Goal: Find specific page/section: Find specific page/section

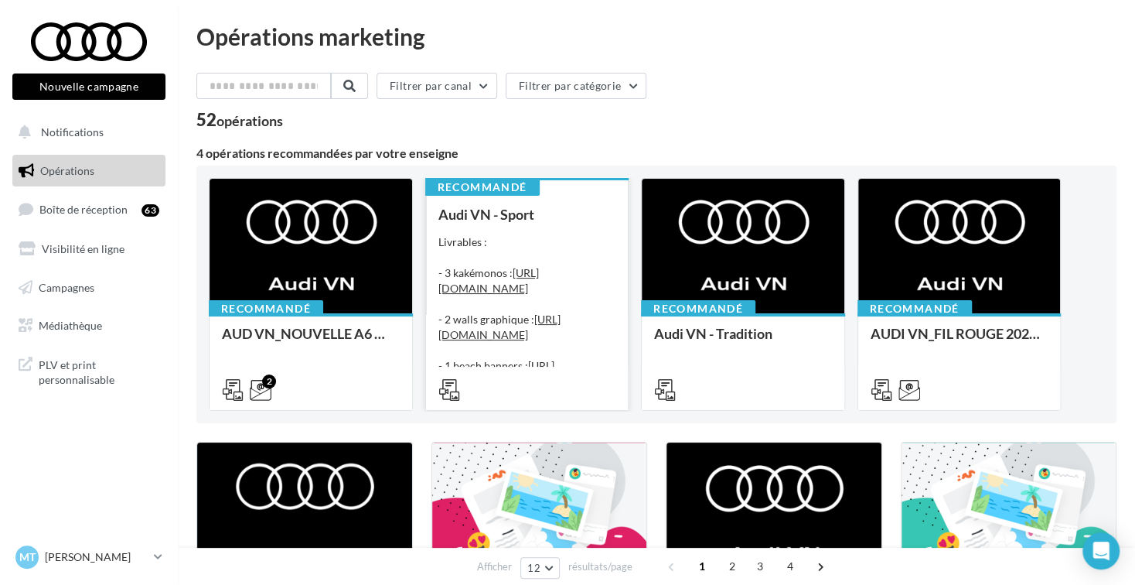
click at [548, 247] on div "Livrables : - 3 kakémonos : [URL][DOMAIN_NAME] - 2 walls graphique : [URL][DOMA…" at bounding box center [527, 311] width 178 height 155
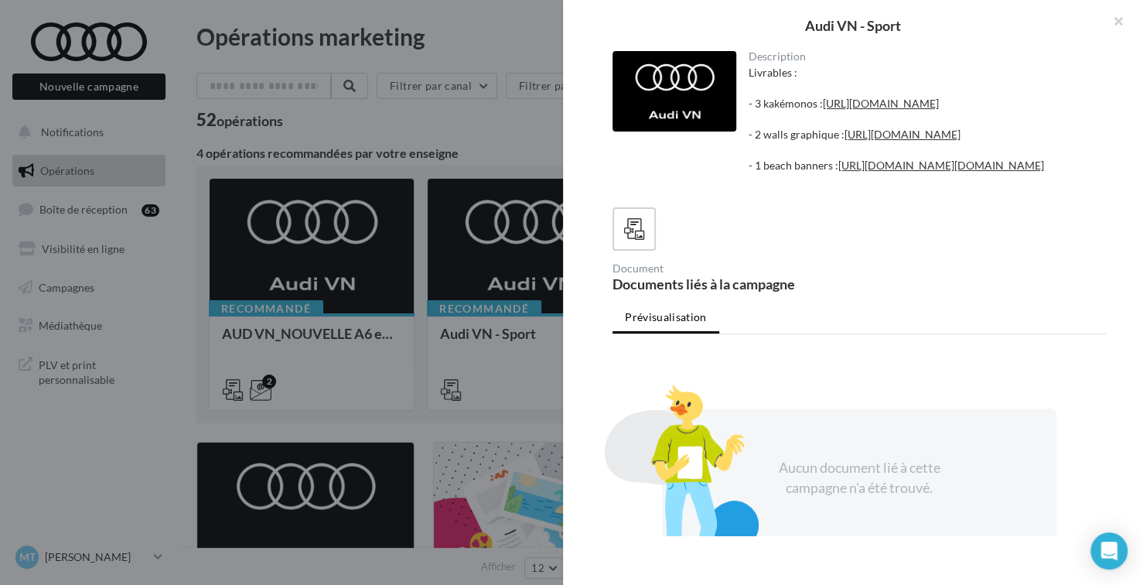
click at [554, 144] on div at bounding box center [571, 292] width 1143 height 585
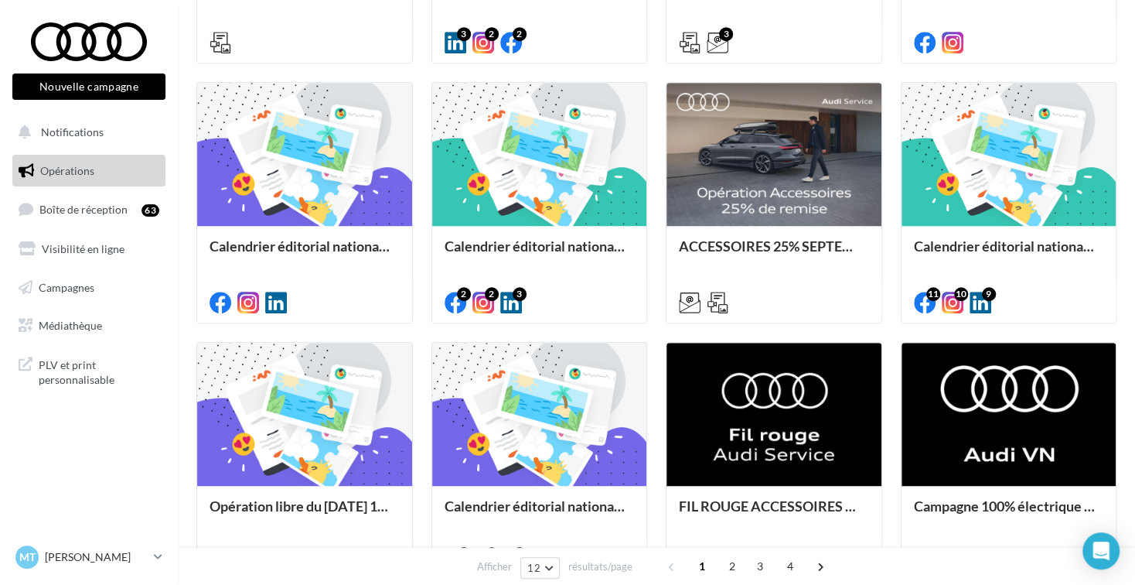
scroll to position [745, 0]
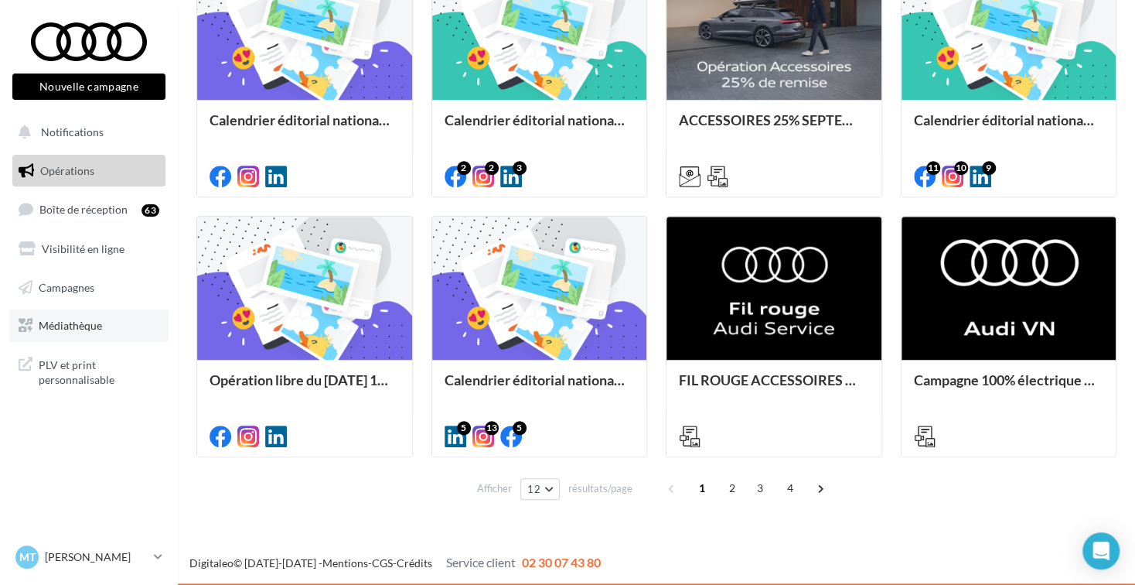
click at [77, 327] on span "Médiathèque" at bounding box center [70, 325] width 63 height 13
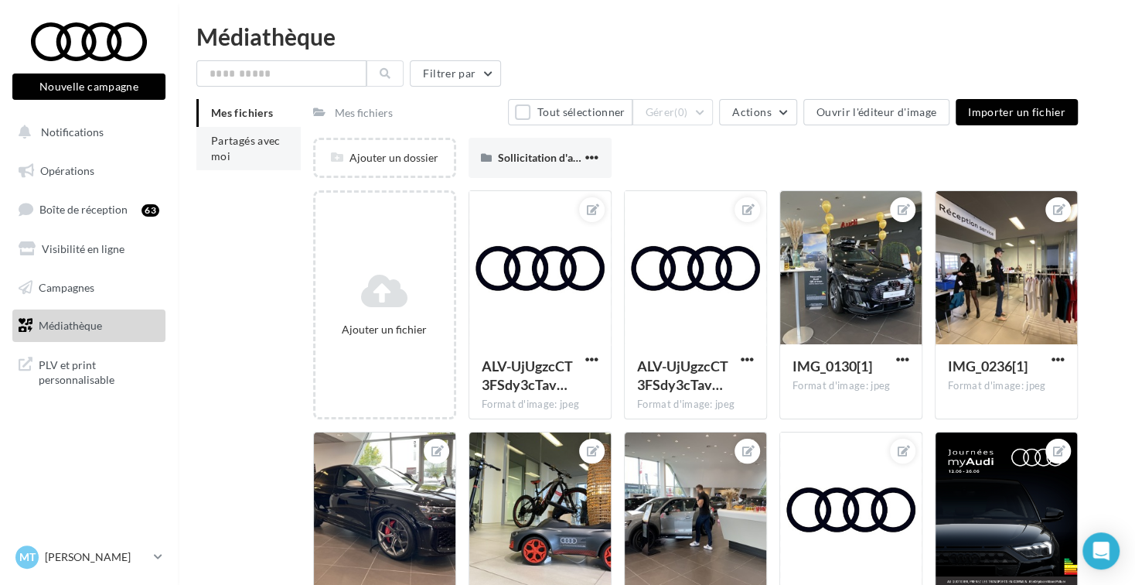
click at [268, 151] on li "Partagés avec moi" at bounding box center [248, 148] width 104 height 43
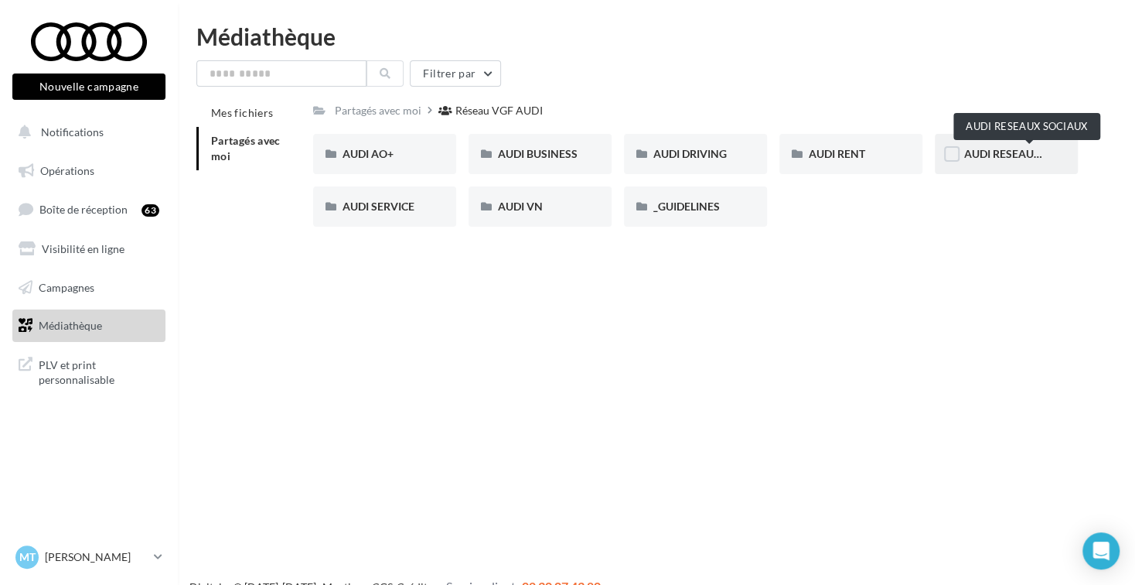
click at [1043, 153] on span "AUDI RESEAUX SOCIAUX" at bounding box center [1028, 153] width 128 height 13
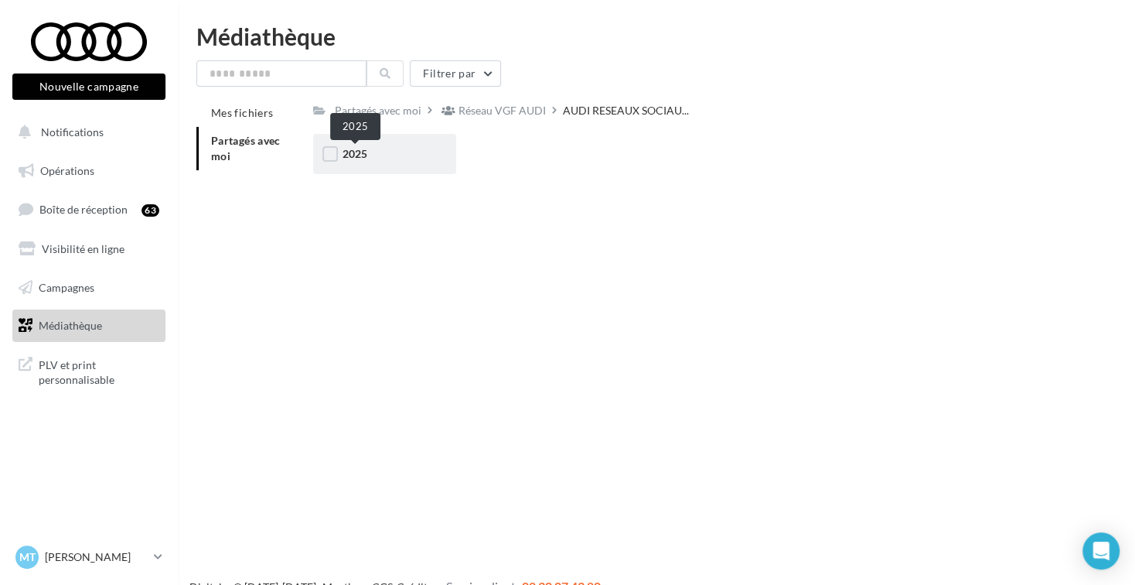
click at [355, 158] on span "2025" at bounding box center [355, 153] width 25 height 13
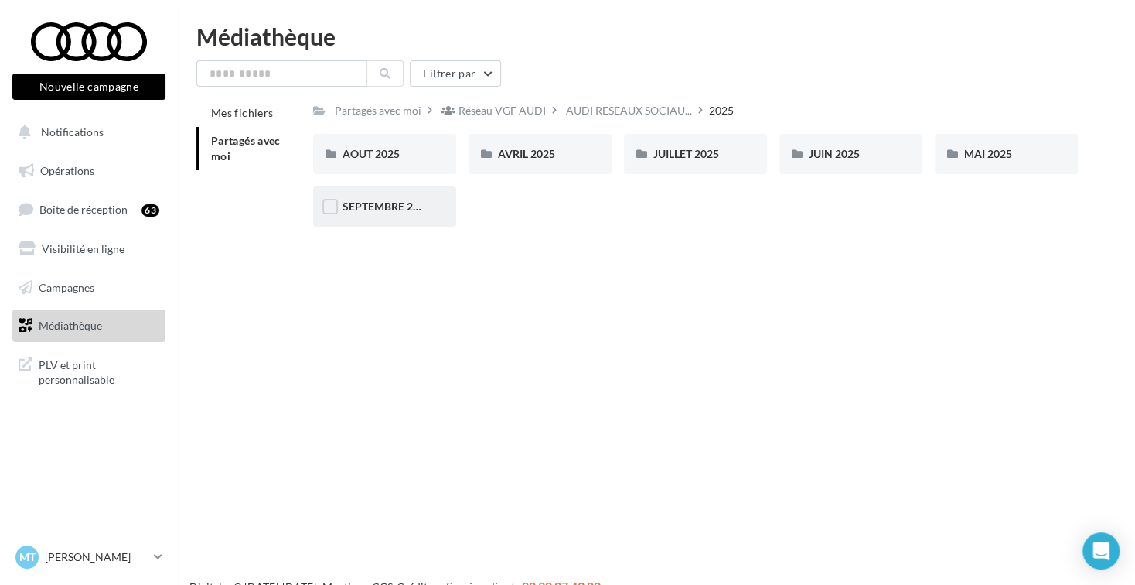
click at [377, 216] on div "SEPTEMBRE 2025" at bounding box center [384, 206] width 143 height 40
